Goal: Task Accomplishment & Management: Manage account settings

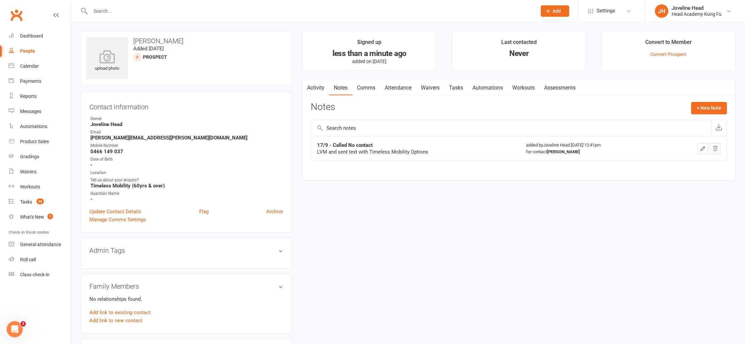
click at [143, 13] on input "text" at bounding box center [310, 10] width 444 height 9
type input "[PERSON_NAME]"
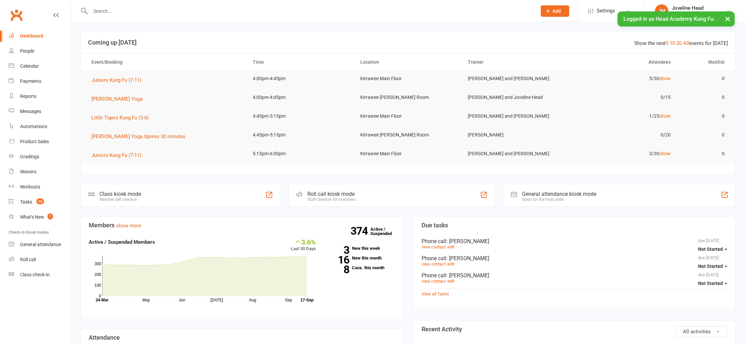
drag, startPoint x: 728, startPoint y: 18, endPoint x: 667, endPoint y: 26, distance: 61.8
click at [728, 18] on button "×" at bounding box center [728, 18] width 12 height 14
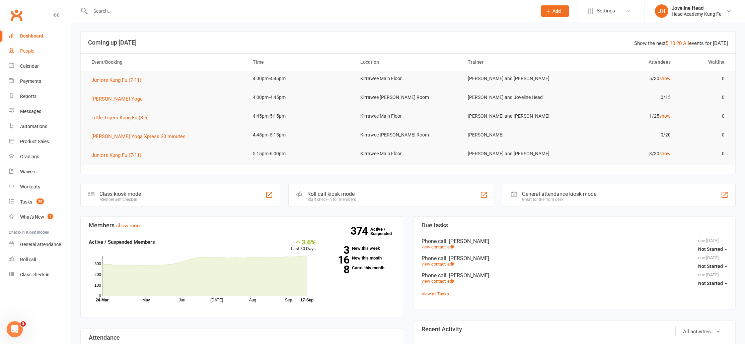
click at [29, 50] on div "People" at bounding box center [27, 50] width 14 height 5
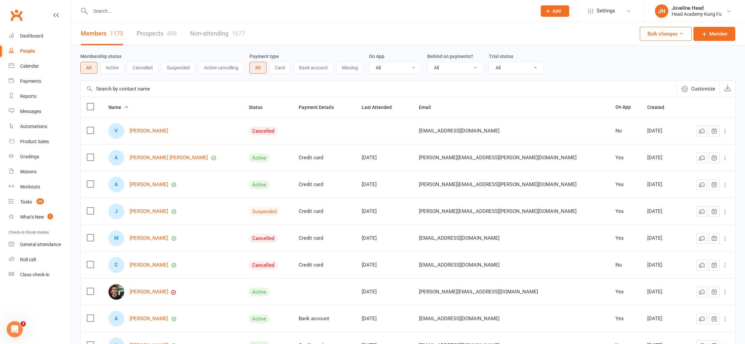
click at [157, 7] on input "text" at bounding box center [310, 10] width 444 height 9
click at [107, 12] on input "text" at bounding box center [310, 10] width 444 height 9
click at [31, 170] on div "Waivers" at bounding box center [28, 171] width 16 height 5
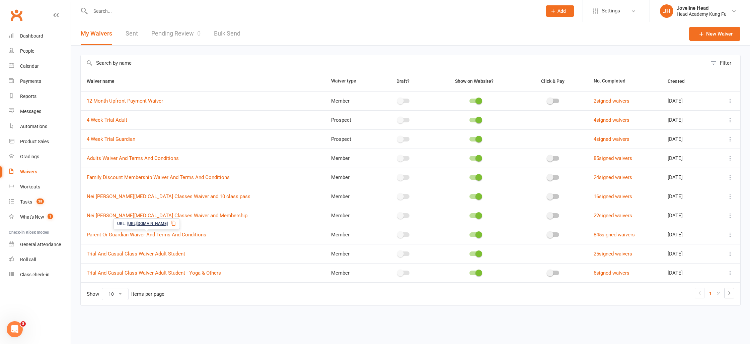
click at [168, 223] on span "[URL][DOMAIN_NAME]" at bounding box center [147, 223] width 41 height 6
click at [176, 222] on icon at bounding box center [172, 222] width 5 height 5
click at [131, 234] on link "Parent Or Guardian Waiver And Terms And Conditions" at bounding box center [147, 234] width 120 height 6
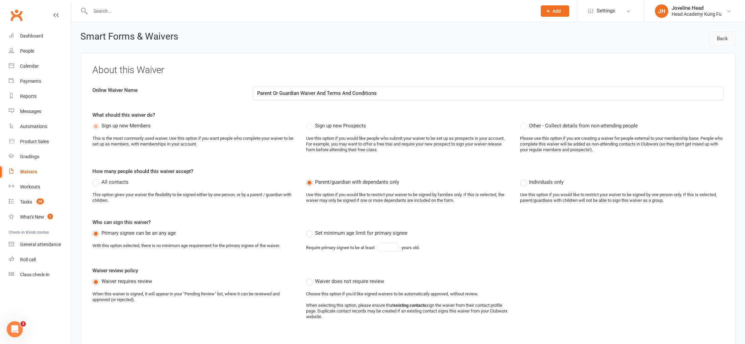
click at [723, 40] on link "Back" at bounding box center [722, 38] width 26 height 14
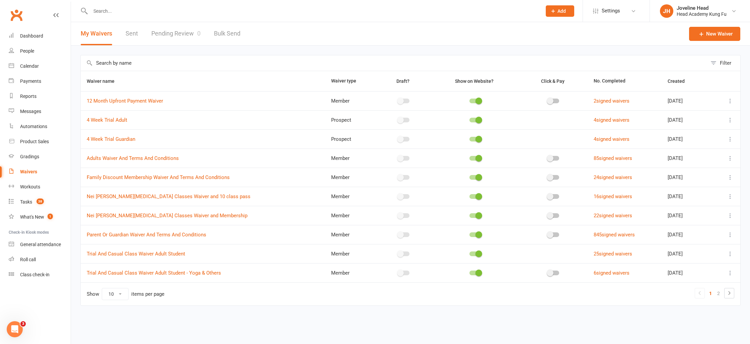
click at [732, 235] on icon at bounding box center [730, 234] width 7 height 7
click at [108, 10] on input "text" at bounding box center [312, 10] width 449 height 9
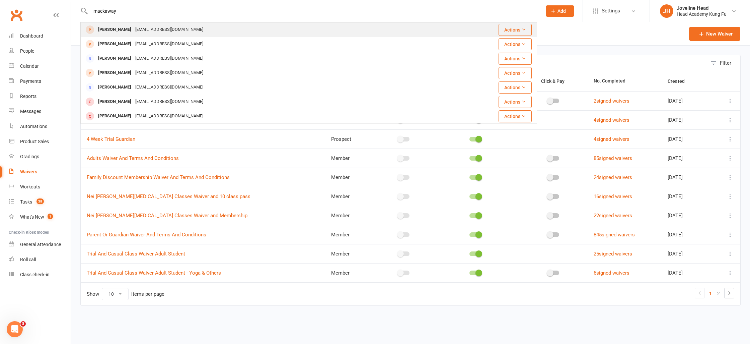
type input "mackaway"
click at [111, 29] on div "[PERSON_NAME]" at bounding box center [114, 30] width 37 height 10
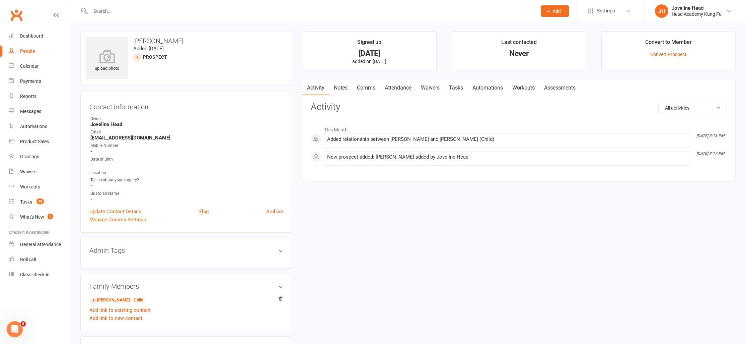
click at [340, 89] on link "Notes" at bounding box center [340, 87] width 23 height 15
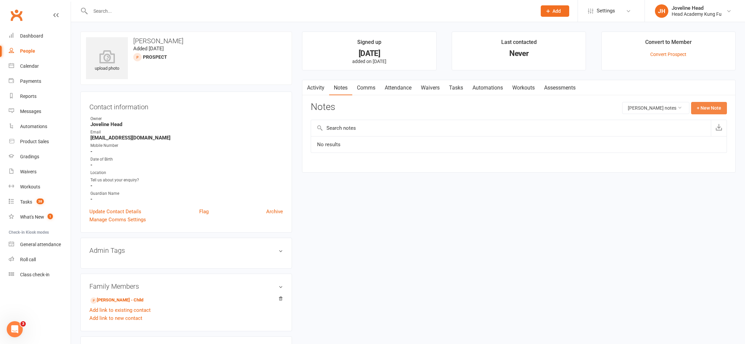
click at [710, 107] on button "+ New Note" at bounding box center [709, 108] width 36 height 12
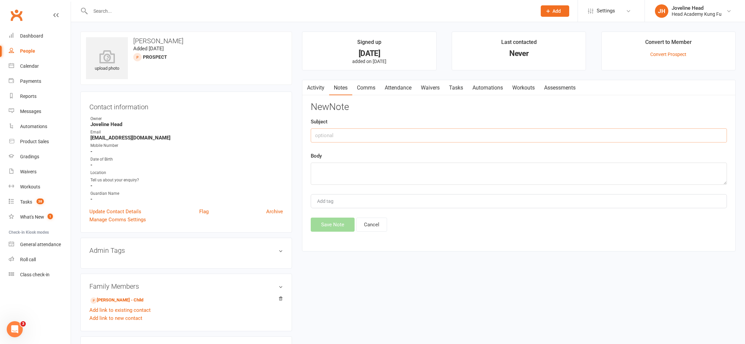
click at [360, 135] on input "text" at bounding box center [519, 135] width 416 height 14
type input "17/9 - Sent membership and waiver"
paste textarea "Lo Ipsu, D sita con'ad elitse d eiusm tem inc! Utla'e dolor ma aliq! E'a mini v…"
drag, startPoint x: 315, startPoint y: 169, endPoint x: 333, endPoint y: 173, distance: 18.6
click at [315, 169] on textarea at bounding box center [519, 173] width 416 height 22
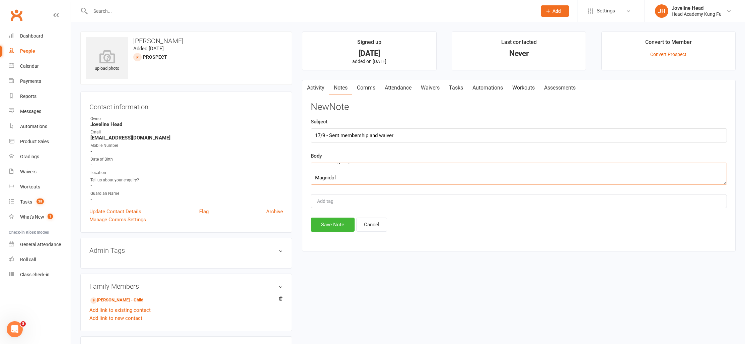
scroll to position [297, 0]
click at [354, 178] on textarea at bounding box center [519, 173] width 416 height 22
paste textarea "[PERSON_NAME] 11:39 AM (2 hours ago) to me Hi Joveline Hope you are having a ni…"
type textarea "Lo Ipsu, D sita con'ad elitse d eiusm tem inc! Utla'e dolor ma aliq! E'a mini v…"
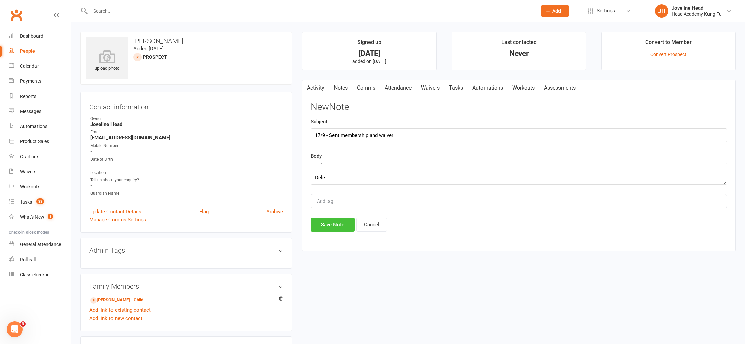
click at [333, 226] on button "Save Note" at bounding box center [333, 224] width 44 height 14
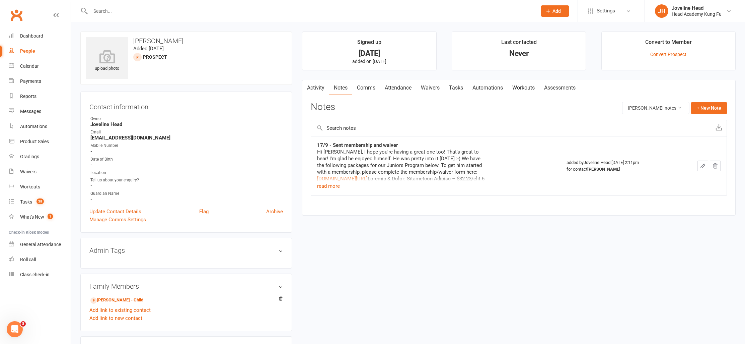
click at [34, 51] on div "People" at bounding box center [27, 50] width 15 height 5
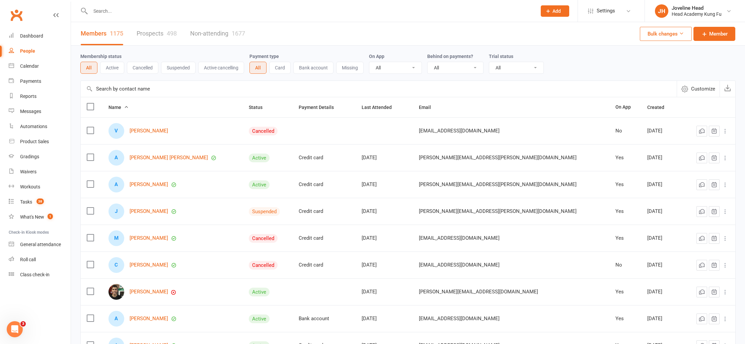
click at [148, 15] on input "text" at bounding box center [310, 10] width 444 height 9
type input "[PERSON_NAME]"
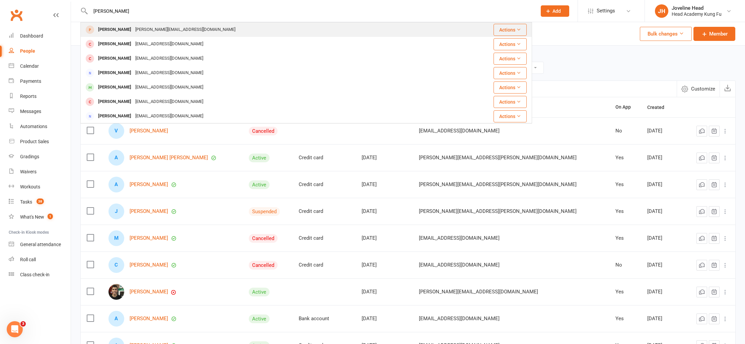
click at [153, 31] on div "[PERSON_NAME][EMAIL_ADDRESS][DOMAIN_NAME]" at bounding box center [185, 30] width 104 height 10
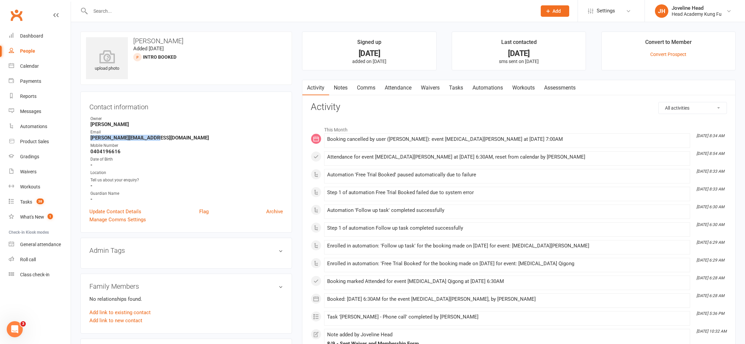
drag, startPoint x: 155, startPoint y: 138, endPoint x: 85, endPoint y: 138, distance: 69.7
click at [85, 138] on div "Contact information Owner [PERSON_NAME] Head Email [PERSON_NAME][EMAIL_ADDRESS]…" at bounding box center [186, 161] width 212 height 141
copy strong "[PERSON_NAME][EMAIL_ADDRESS][DOMAIN_NAME]"
click at [348, 86] on link "Notes" at bounding box center [340, 87] width 23 height 15
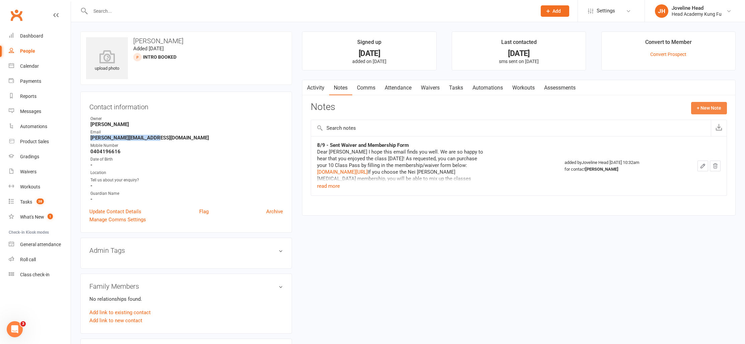
click at [707, 107] on button "+ New Note" at bounding box center [709, 108] width 36 height 12
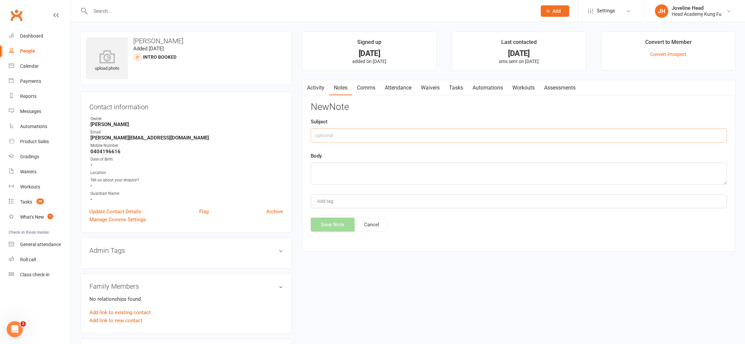
click at [365, 137] on input "text" at bounding box center [519, 135] width 416 height 14
type input "17/9 - Follow up waiver and membership"
paste textarea "Hi [PERSON_NAME] I hope you're well! Just checking to see if you receive this m…"
type textarea "Hi [PERSON_NAME] I hope you're well! Just checking to see if you receive this m…"
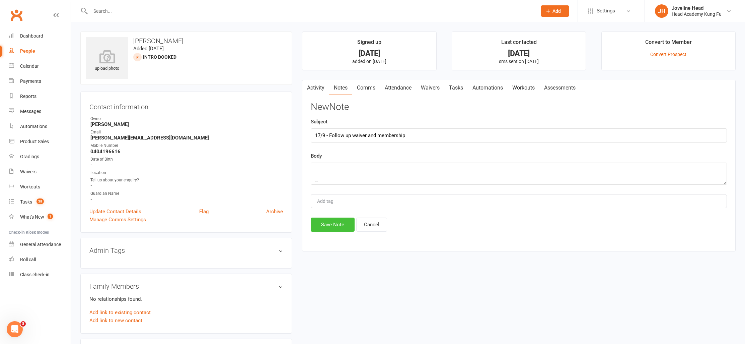
click at [334, 224] on button "Save Note" at bounding box center [333, 224] width 44 height 14
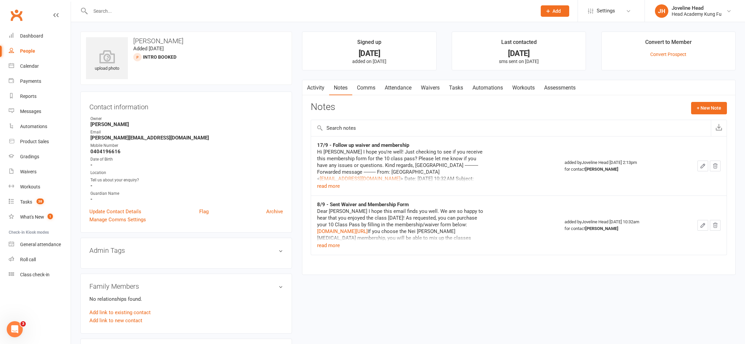
click at [456, 85] on link "Tasks" at bounding box center [455, 87] width 23 height 15
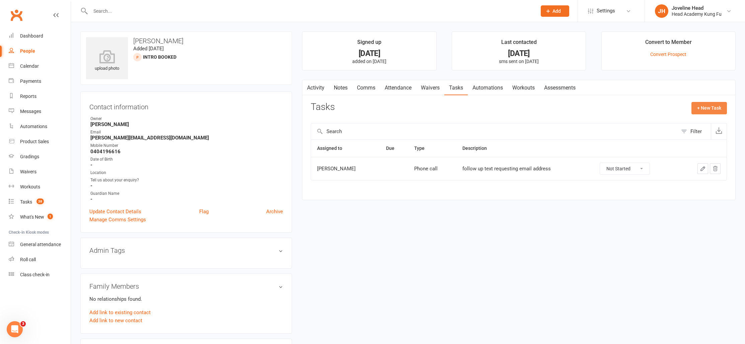
click at [710, 107] on button "+ New Task" at bounding box center [710, 108] width 36 height 12
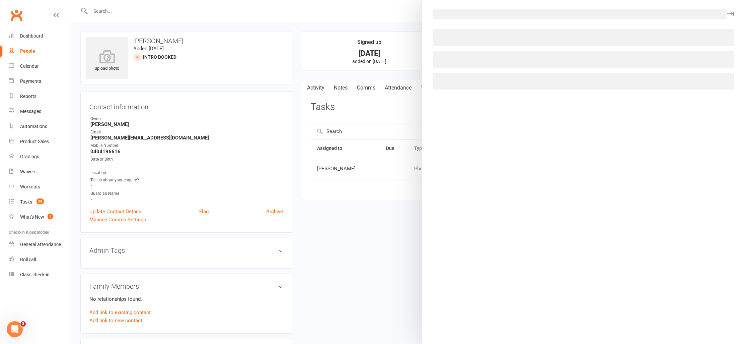
select select "53092"
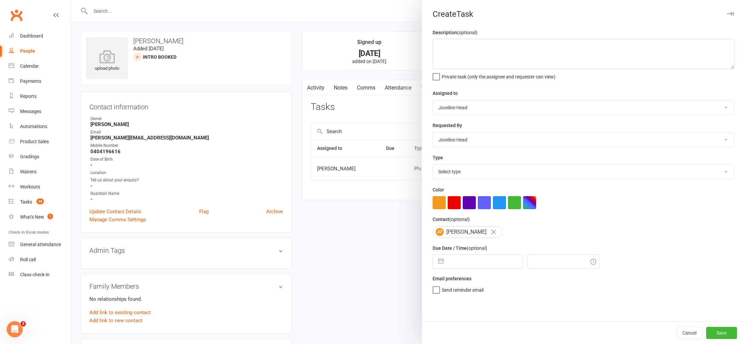
click at [397, 18] on div at bounding box center [408, 172] width 674 height 344
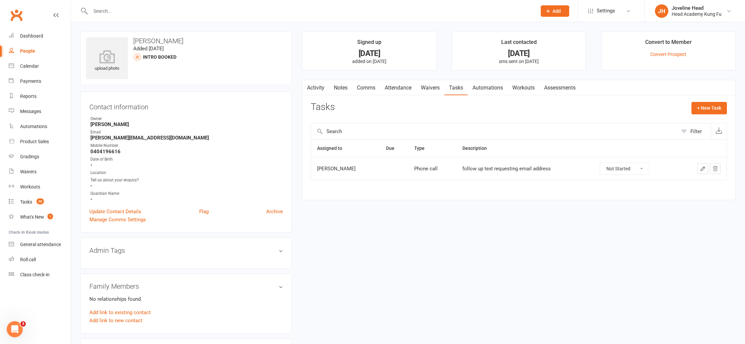
click at [638, 169] on select "Not Started In Progress Waiting Complete" at bounding box center [625, 168] width 50 height 11
click at [600, 163] on select "Not Started In Progress Waiting Complete" at bounding box center [625, 168] width 50 height 11
click at [337, 168] on div "[PERSON_NAME]" at bounding box center [345, 169] width 57 height 6
click at [703, 109] on button "+ New Task" at bounding box center [710, 108] width 36 height 12
select select "53092"
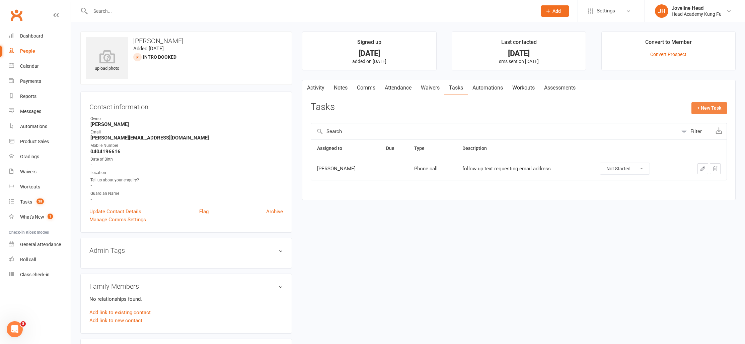
select select "53092"
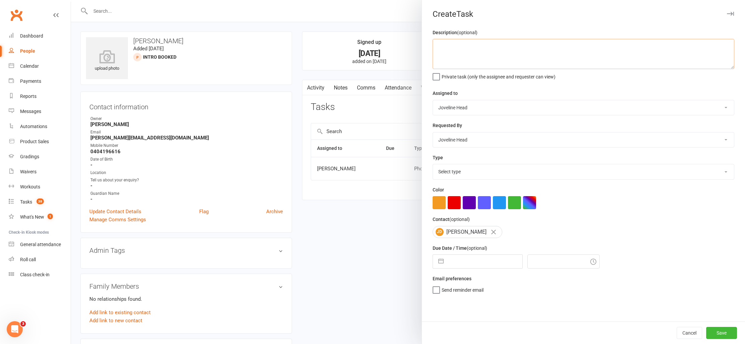
click at [502, 56] on textarea at bounding box center [584, 54] width 302 height 30
type textarea "Follow up Waiver with a phone call"
click at [494, 106] on select "[PERSON_NAME] [PERSON_NAME] Instructor Staff [PERSON_NAME] [PERSON_NAME] [PERSO…" at bounding box center [583, 107] width 301 height 15
select select "31972"
click at [433, 100] on select "[PERSON_NAME] [PERSON_NAME] Instructor Staff [PERSON_NAME] [PERSON_NAME] [PERSO…" at bounding box center [583, 107] width 301 height 15
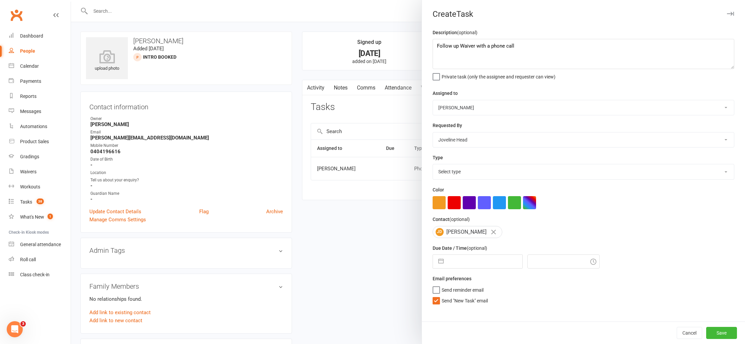
click at [450, 265] on input "text" at bounding box center [484, 261] width 75 height 13
select select "7"
select select "2025"
select select "8"
select select "2025"
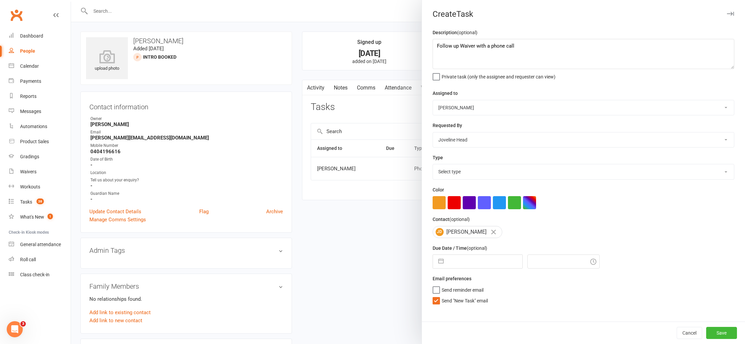
select select "9"
select select "2025"
click at [499, 337] on td "18" at bounding box center [498, 337] width 13 height 13
type input "[DATE]"
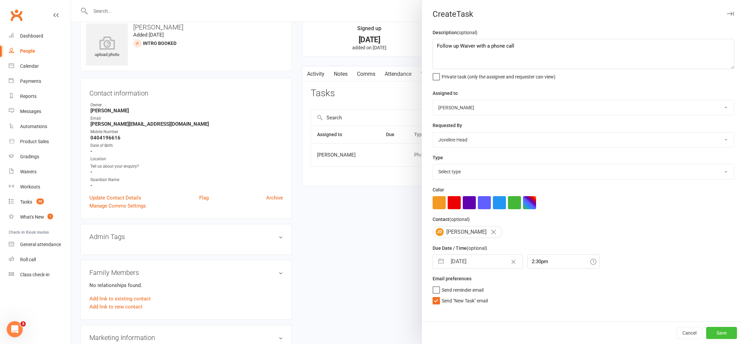
click at [713, 333] on button "Save" at bounding box center [721, 333] width 31 height 12
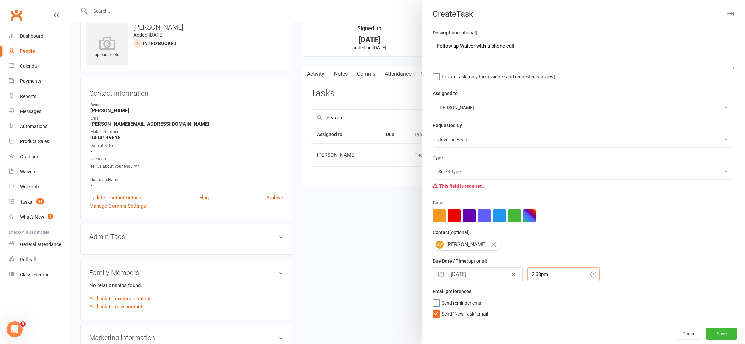
click at [528, 274] on input "2:30pm" at bounding box center [564, 274] width 72 height 14
click at [534, 337] on div "12:00pm" at bounding box center [564, 337] width 72 height 11
type input "12:00pm"
click at [714, 333] on button "Save" at bounding box center [721, 333] width 31 height 12
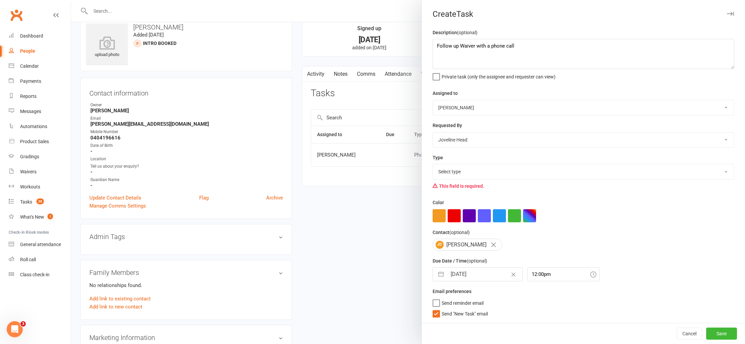
click at [463, 169] on select "Select type E-mail Intro class notice Meeting Phone call Sign up to membership …" at bounding box center [583, 171] width 301 height 15
select select "14820"
click at [433, 165] on select "Select type E-mail Intro class notice Meeting Phone call Sign up to membership …" at bounding box center [583, 171] width 301 height 15
click at [719, 332] on button "Save" at bounding box center [721, 333] width 31 height 12
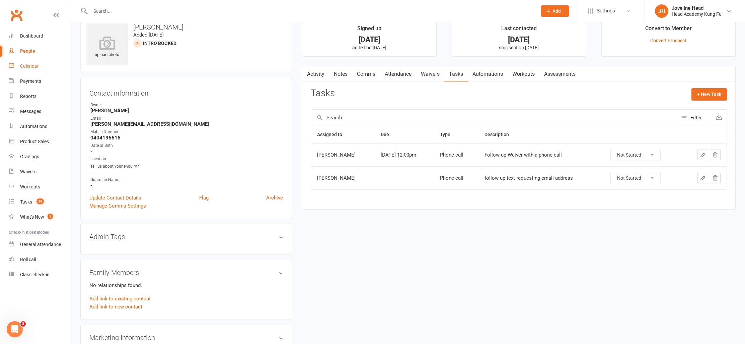
click at [28, 68] on div "Calendar" at bounding box center [29, 65] width 19 height 5
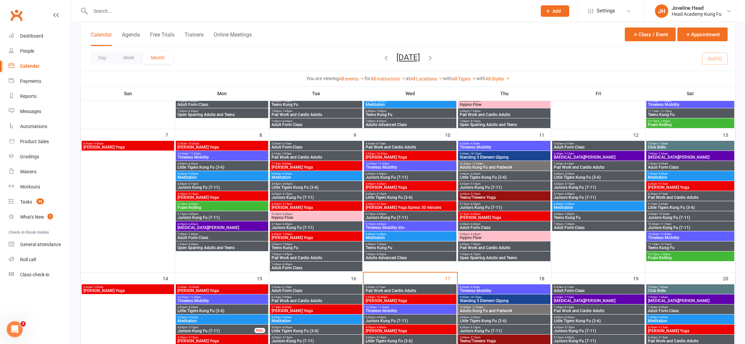
scroll to position [233, 0]
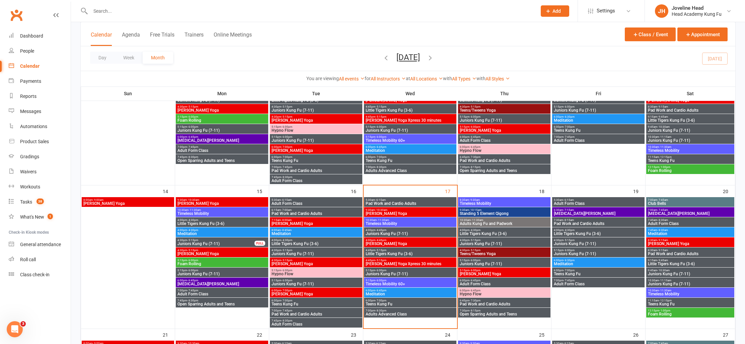
click at [478, 199] on span "- 9:30am" at bounding box center [474, 199] width 11 height 3
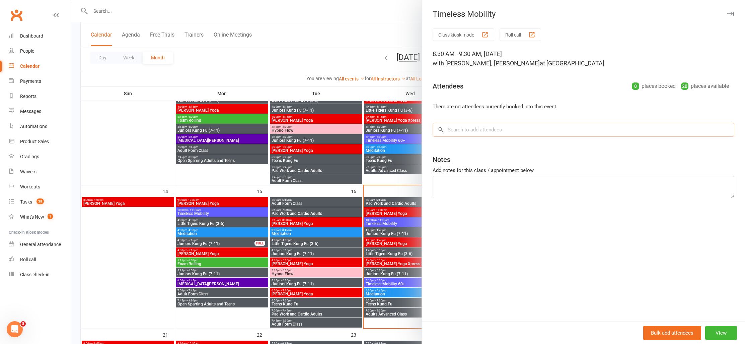
click at [487, 129] on input "search" at bounding box center [584, 130] width 302 height 14
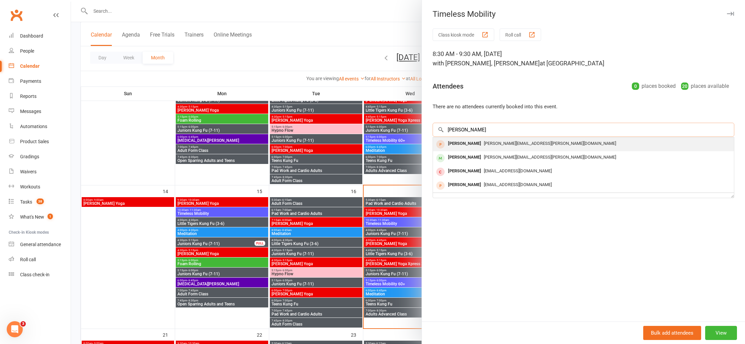
type input "[PERSON_NAME]"
click at [491, 144] on span "[PERSON_NAME][EMAIL_ADDRESS][PERSON_NAME][DOMAIN_NAME]" at bounding box center [550, 143] width 132 height 5
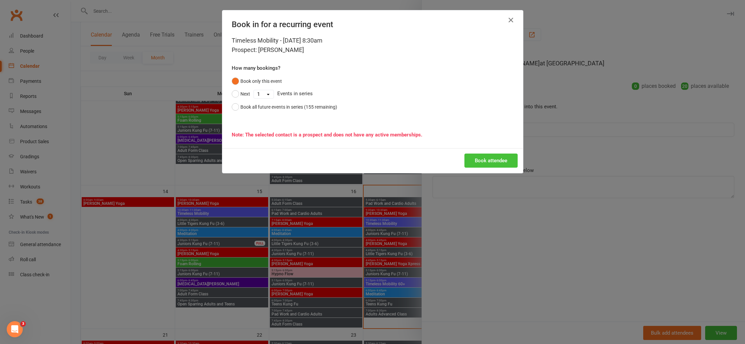
click at [485, 159] on button "Book attendee" at bounding box center [491, 160] width 53 height 14
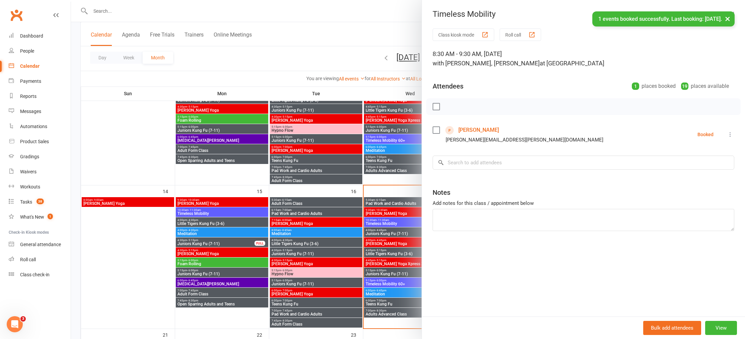
click at [319, 11] on div "× 1 events booked successfully. Last booking: [DATE]." at bounding box center [368, 11] width 737 height 0
click at [475, 129] on link "[PERSON_NAME]" at bounding box center [479, 130] width 41 height 11
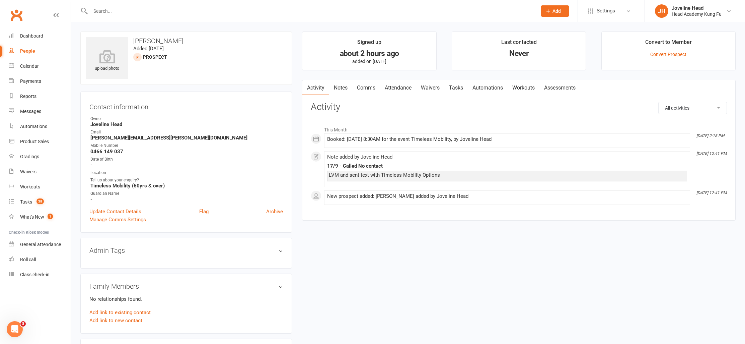
click at [338, 87] on link "Notes" at bounding box center [340, 87] width 23 height 15
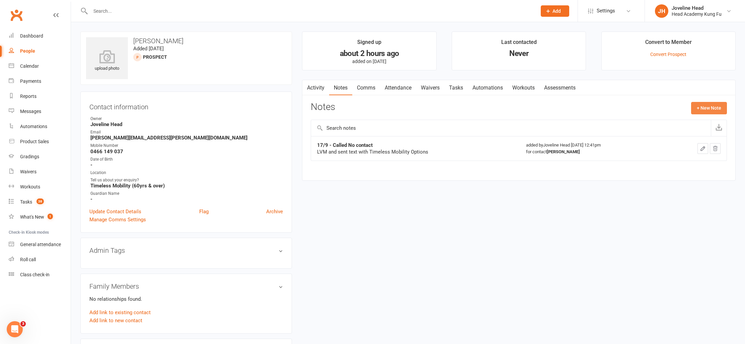
click at [705, 108] on button "+ New Note" at bounding box center [709, 108] width 36 height 12
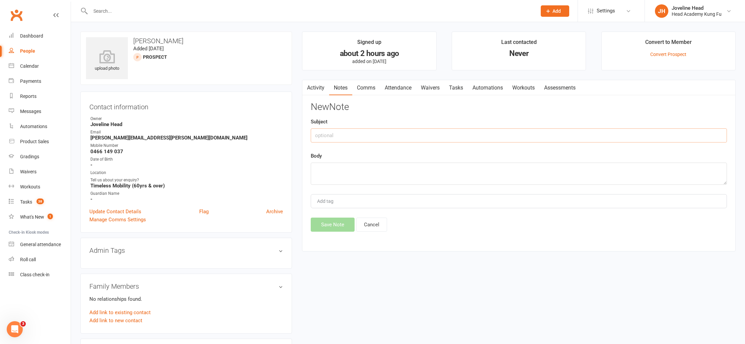
click at [331, 136] on input "text" at bounding box center [519, 135] width 416 height 14
type input "17/9 - Intro confirmed"
type textarea "For [DATE] 8.30am"
click at [332, 222] on button "Save Note" at bounding box center [333, 224] width 44 height 14
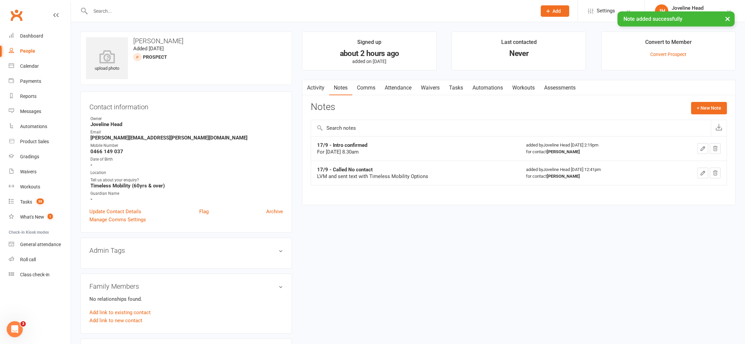
click at [454, 92] on link "Tasks" at bounding box center [455, 87] width 23 height 15
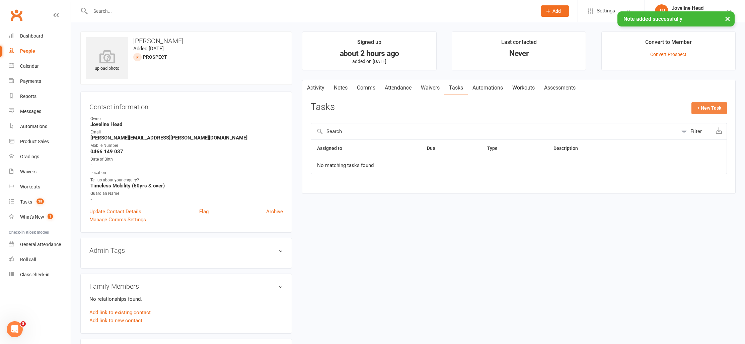
click at [716, 104] on button "+ New Task" at bounding box center [710, 108] width 36 height 12
select select "53092"
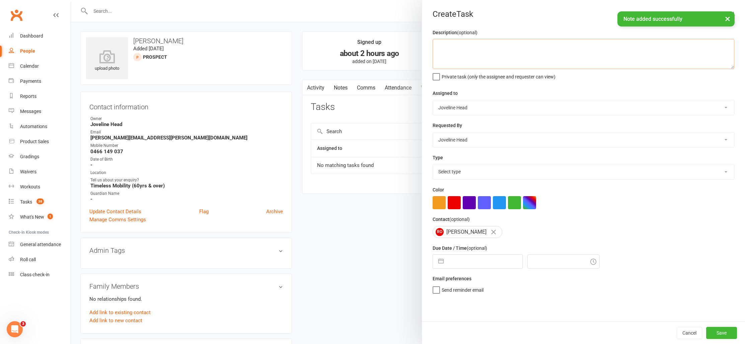
click at [454, 44] on textarea at bounding box center [584, 54] width 302 height 30
type textarea "Follow up after first intro"
click at [476, 106] on select "[PERSON_NAME] [PERSON_NAME] Instructor Staff [PERSON_NAME] [PERSON_NAME] [PERSO…" at bounding box center [583, 107] width 301 height 15
select select "31972"
click at [433, 100] on select "[PERSON_NAME] [PERSON_NAME] Instructor Staff [PERSON_NAME] [PERSON_NAME] [PERSO…" at bounding box center [583, 107] width 301 height 15
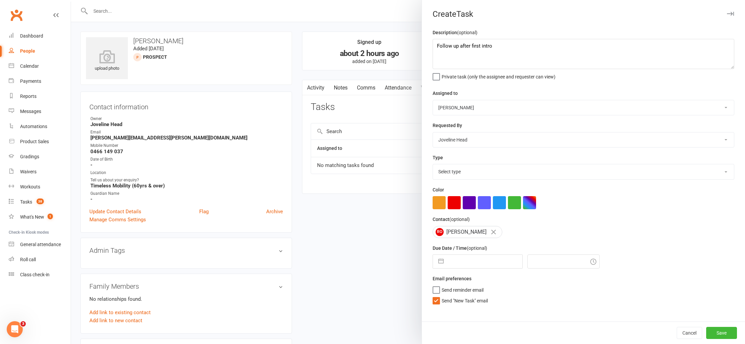
click at [500, 172] on select "Select type E-mail Intro class notice Meeting Phone call Sign up to membership …" at bounding box center [583, 171] width 301 height 15
select select "14820"
click at [433, 165] on select "Select type E-mail Intro class notice Meeting Phone call Sign up to membership …" at bounding box center [583, 171] width 301 height 15
click at [452, 265] on input "text" at bounding box center [484, 261] width 75 height 13
select select "7"
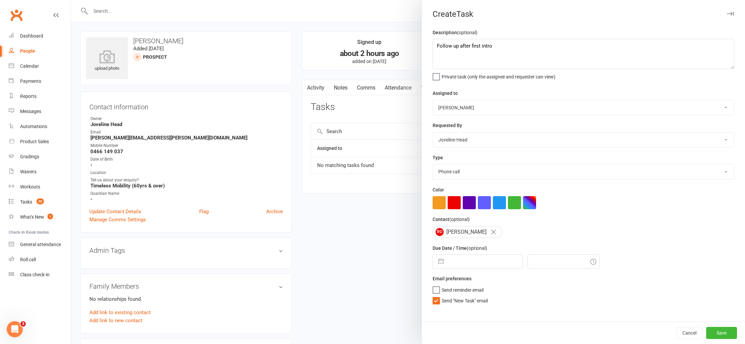
select select "2025"
select select "8"
select select "2025"
select select "9"
select select "2025"
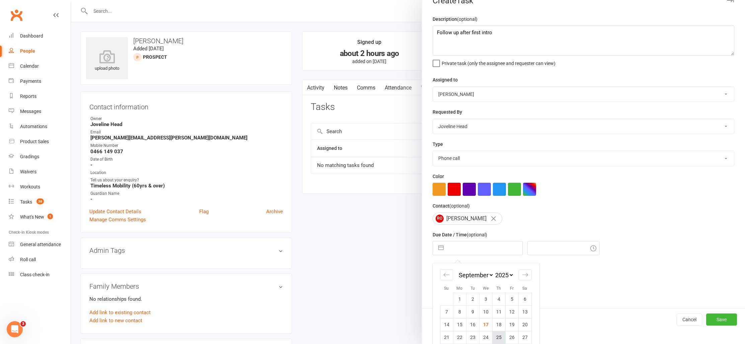
scroll to position [35, 0]
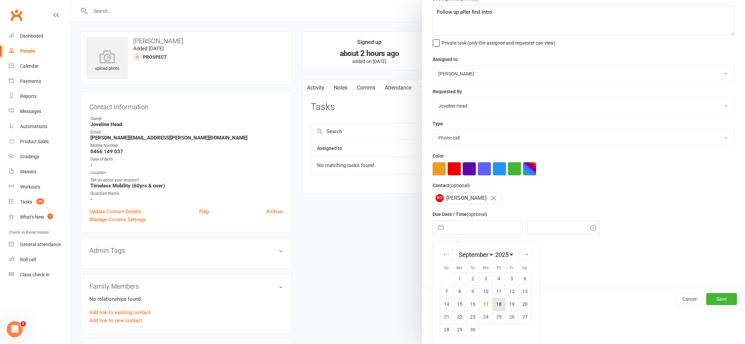
click at [496, 304] on td "18" at bounding box center [498, 303] width 13 height 13
type input "[DATE]"
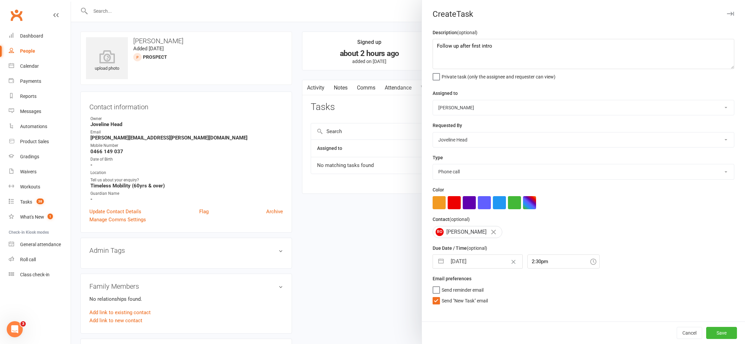
scroll to position [0, 0]
click at [528, 260] on input "2:30pm" at bounding box center [564, 261] width 72 height 14
click at [533, 296] on div "12:00pm" at bounding box center [564, 293] width 72 height 11
type input "12:00pm"
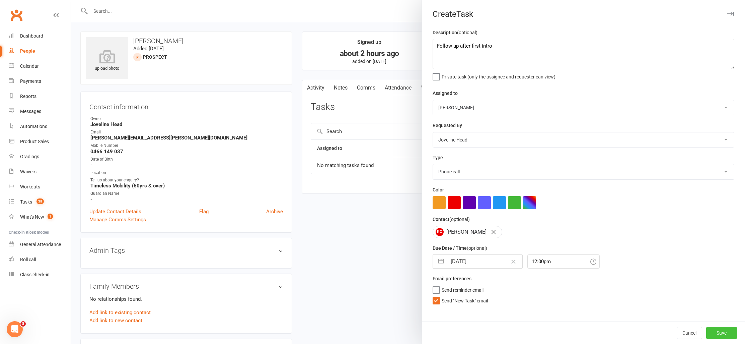
click at [715, 330] on button "Save" at bounding box center [721, 333] width 31 height 12
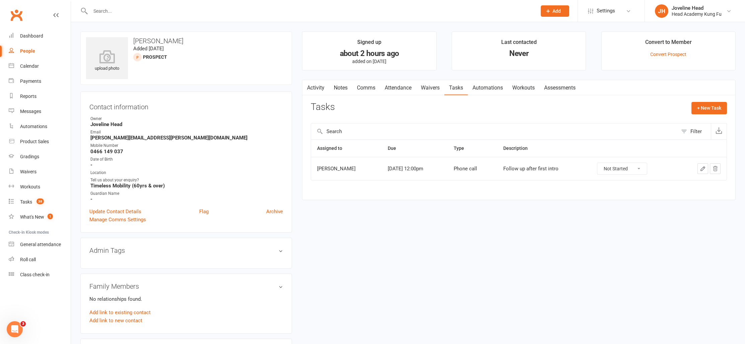
click at [25, 51] on div "People" at bounding box center [27, 50] width 15 height 5
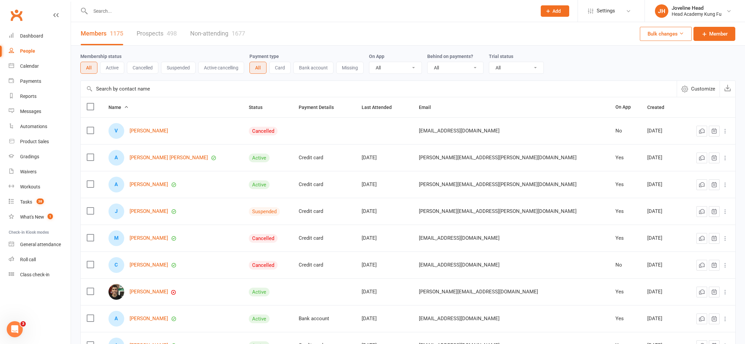
click at [125, 13] on input "text" at bounding box center [310, 10] width 444 height 9
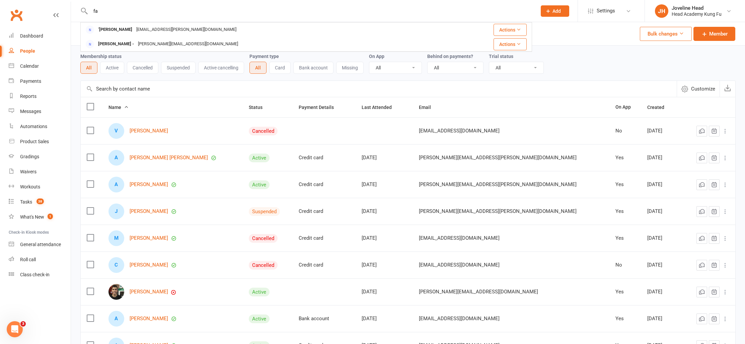
type input "f"
type input "fouad"
click at [154, 29] on div "[DOMAIN_NAME][EMAIL_ADDRESS][DOMAIN_NAME]" at bounding box center [185, 30] width 105 height 10
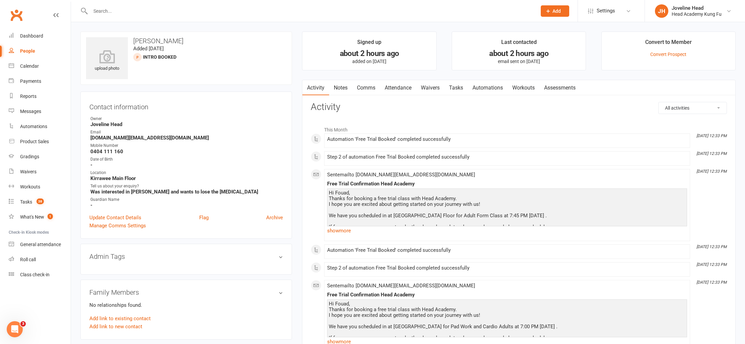
click at [458, 87] on link "Tasks" at bounding box center [455, 87] width 23 height 15
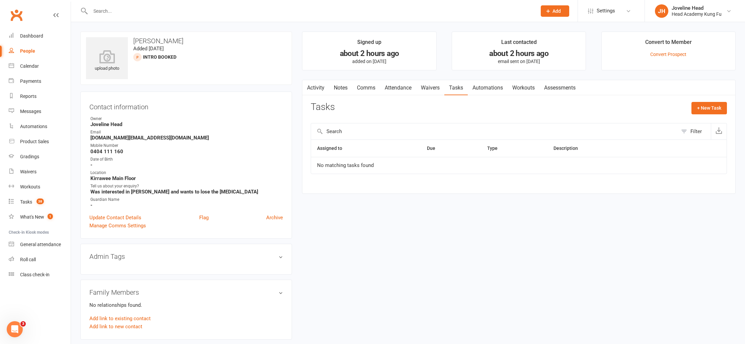
click at [342, 86] on link "Notes" at bounding box center [340, 87] width 23 height 15
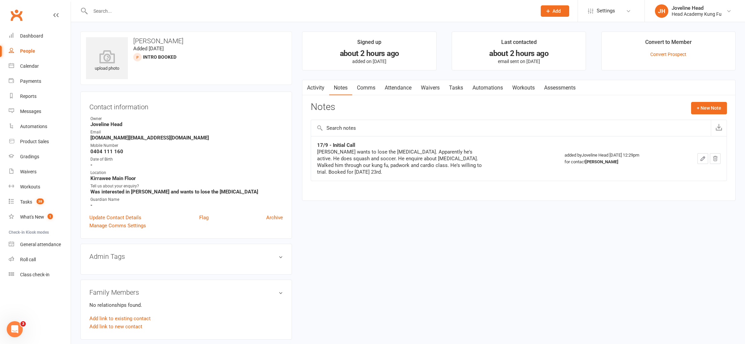
click at [435, 87] on link "Waivers" at bounding box center [430, 87] width 28 height 15
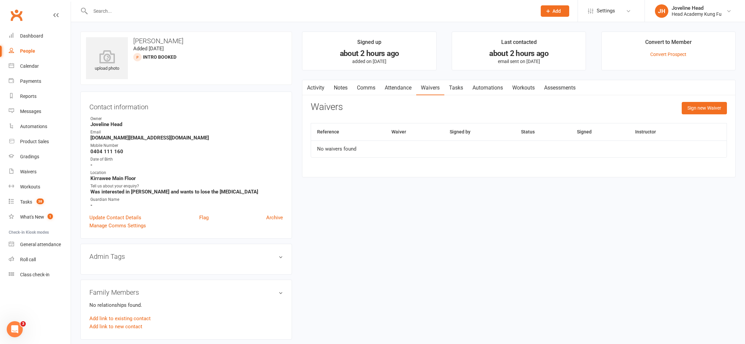
click at [461, 87] on link "Tasks" at bounding box center [455, 87] width 23 height 15
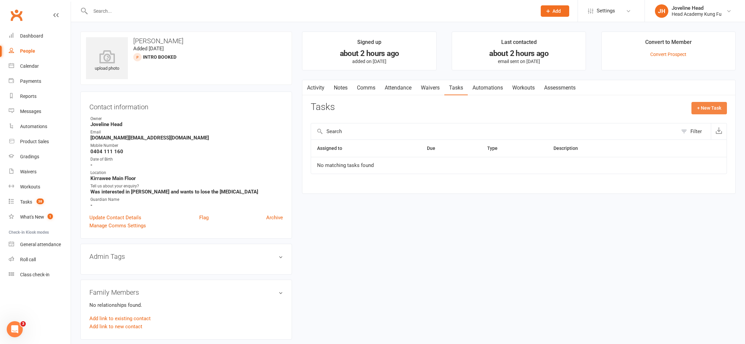
click at [703, 107] on button "+ New Task" at bounding box center [710, 108] width 36 height 12
select select "53092"
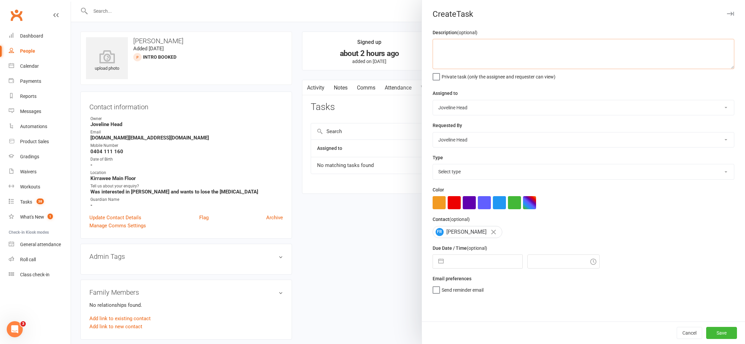
click at [465, 54] on textarea at bounding box center [584, 54] width 302 height 30
type textarea "F"
type textarea "Followup after trial class"
click at [453, 140] on select "[PERSON_NAME] [PERSON_NAME] Instructor Staff [PERSON_NAME] [PERSON_NAME] [PERSO…" at bounding box center [583, 139] width 301 height 15
click at [433, 133] on select "[PERSON_NAME] [PERSON_NAME] Instructor Staff [PERSON_NAME] [PERSON_NAME] [PERSO…" at bounding box center [583, 139] width 301 height 15
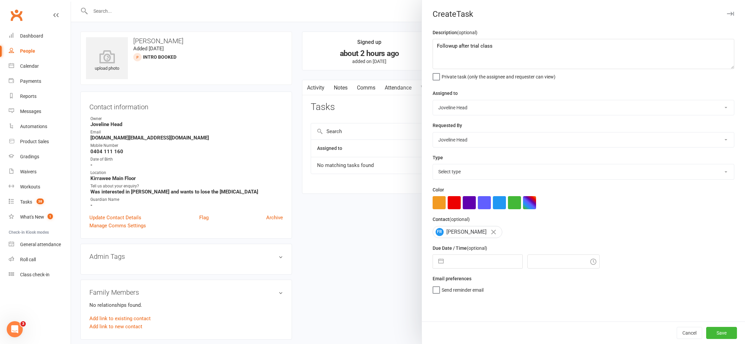
click at [457, 109] on select "[PERSON_NAME] [PERSON_NAME] Instructor Staff [PERSON_NAME] [PERSON_NAME] [PERSO…" at bounding box center [583, 107] width 301 height 15
select select "31972"
click at [433, 100] on select "[PERSON_NAME] [PERSON_NAME] Instructor Staff [PERSON_NAME] [PERSON_NAME] [PERSO…" at bounding box center [583, 107] width 301 height 15
click at [492, 169] on select "Select type E-mail Intro class notice Meeting Phone call Sign up to membership …" at bounding box center [583, 171] width 301 height 15
select select "14820"
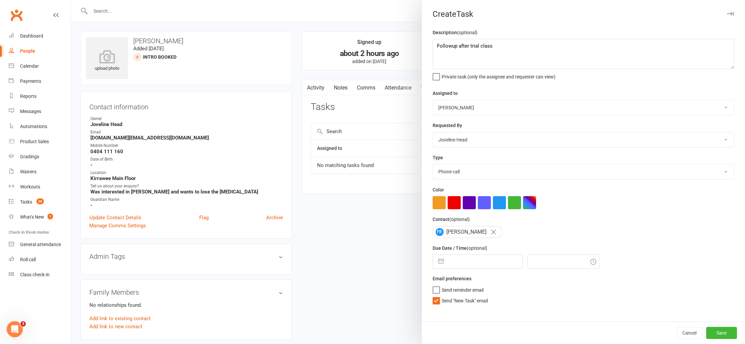
click at [433, 165] on select "Select type E-mail Intro class notice Meeting Phone call Sign up to membership …" at bounding box center [583, 171] width 301 height 15
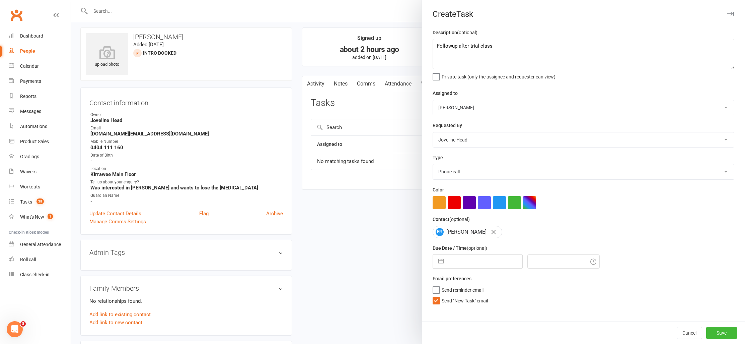
scroll to position [10, 0]
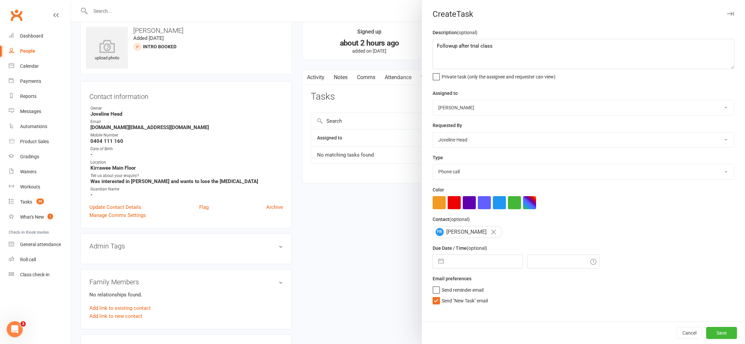
click at [454, 264] on input "text" at bounding box center [484, 261] width 75 height 13
select select "7"
select select "2025"
select select "8"
select select "2025"
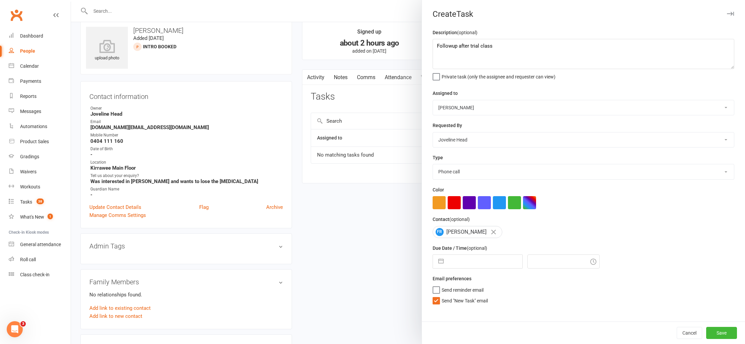
select select "9"
select select "2025"
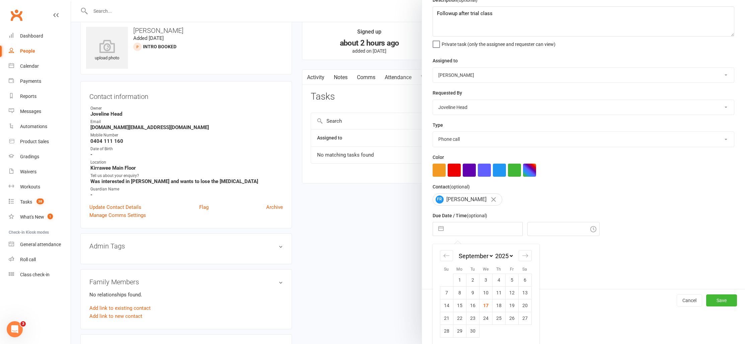
scroll to position [35, 0]
click at [481, 314] on td "24" at bounding box center [485, 316] width 13 height 13
type input "[DATE]"
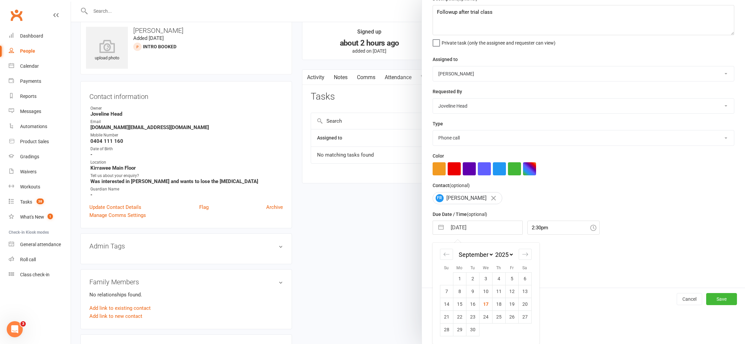
scroll to position [0, 0]
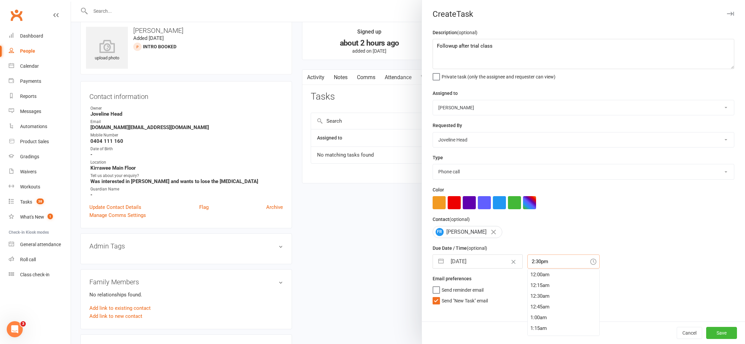
click at [528, 263] on input "2:30pm" at bounding box center [564, 261] width 72 height 14
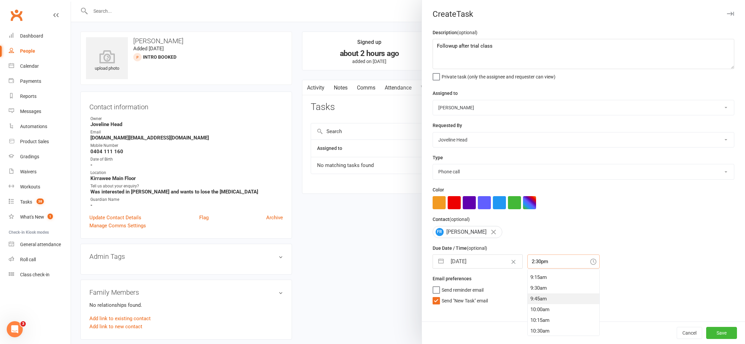
scroll to position [368, 0]
click at [539, 295] on div "9:00am" at bounding box center [564, 292] width 72 height 11
type input "9:00am"
click at [719, 333] on button "Save" at bounding box center [721, 333] width 31 height 12
